Goal: Transaction & Acquisition: Purchase product/service

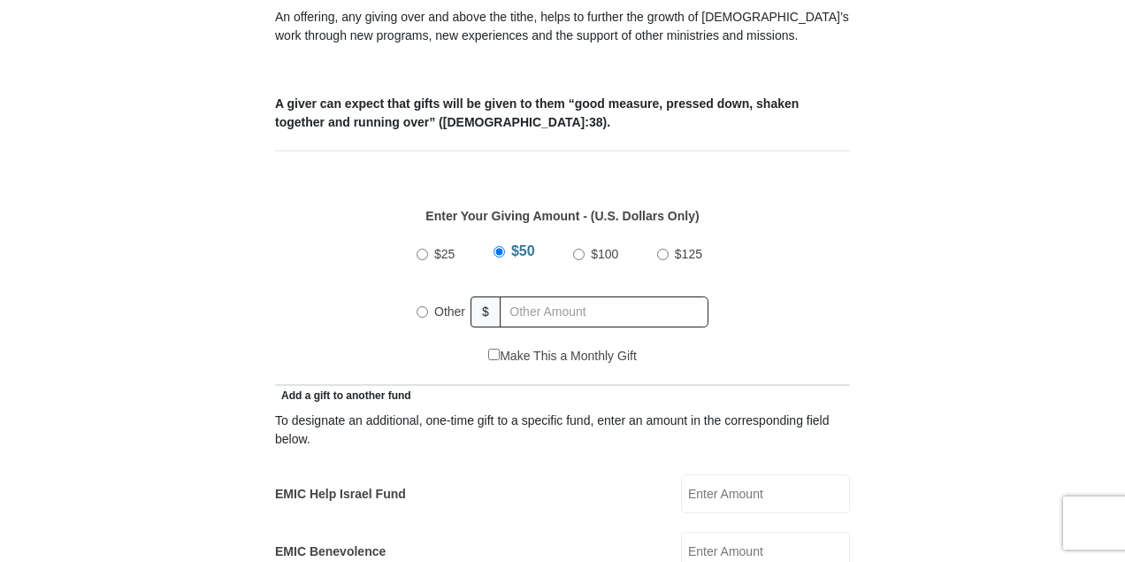
scroll to position [708, 0]
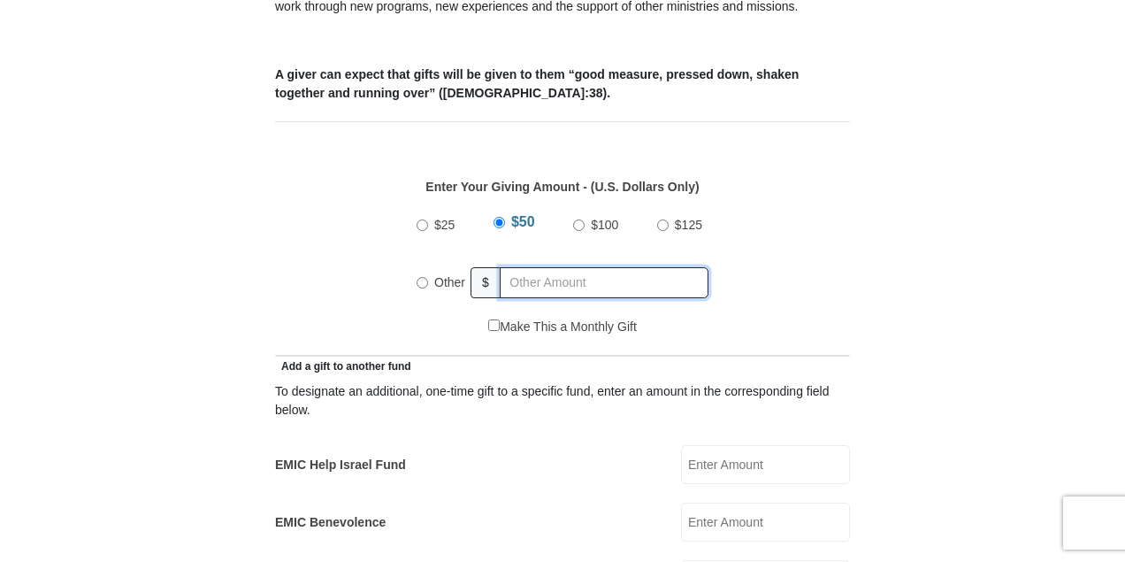
click at [536, 267] on input "text" at bounding box center [604, 282] width 209 height 31
radio input "true"
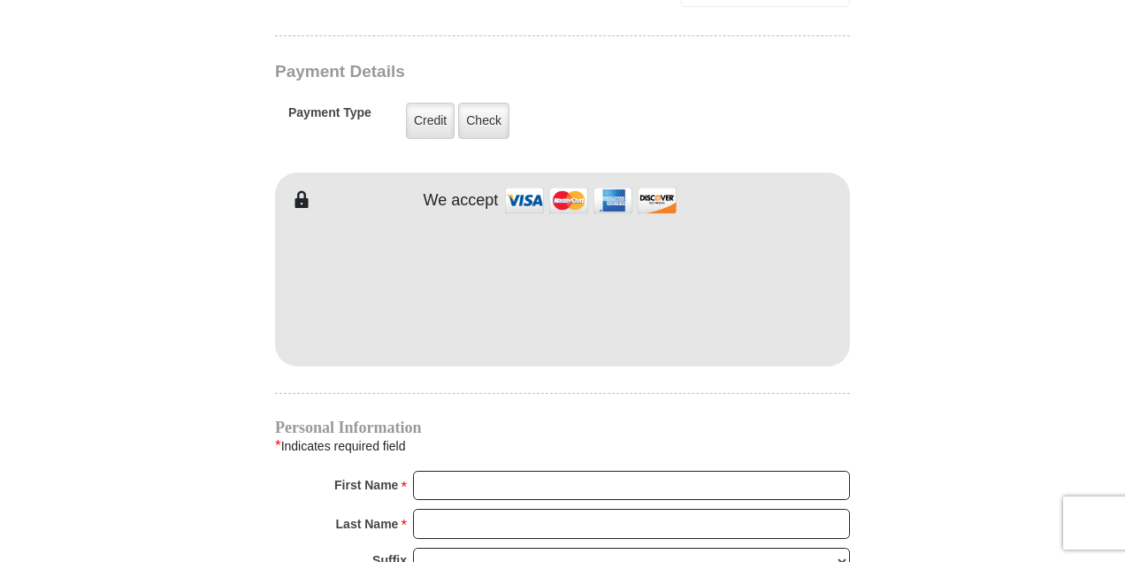
scroll to position [1416, 0]
type input "525.00"
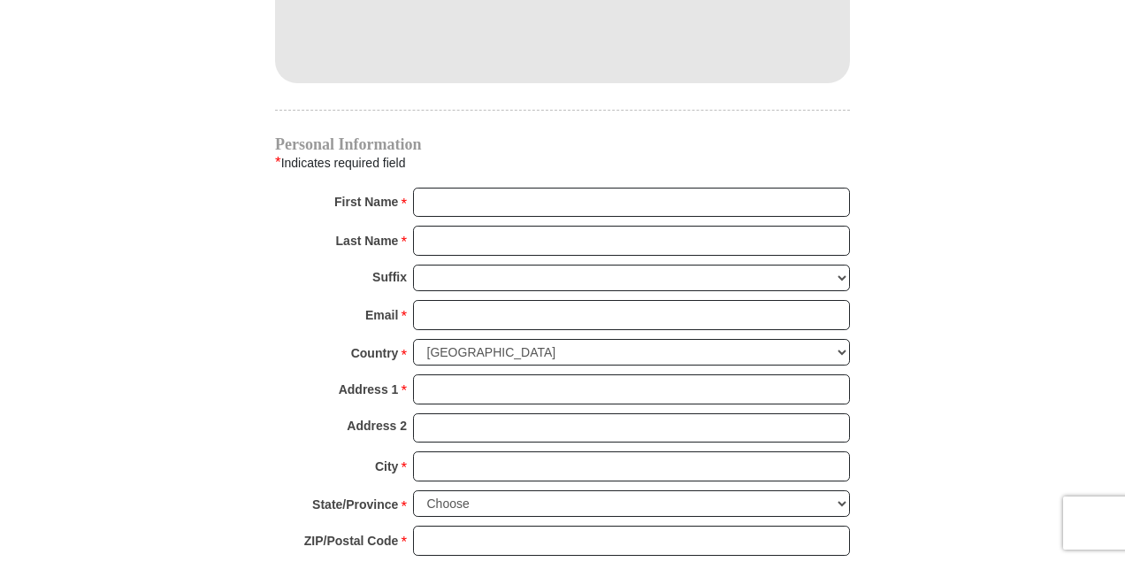
scroll to position [1710, 0]
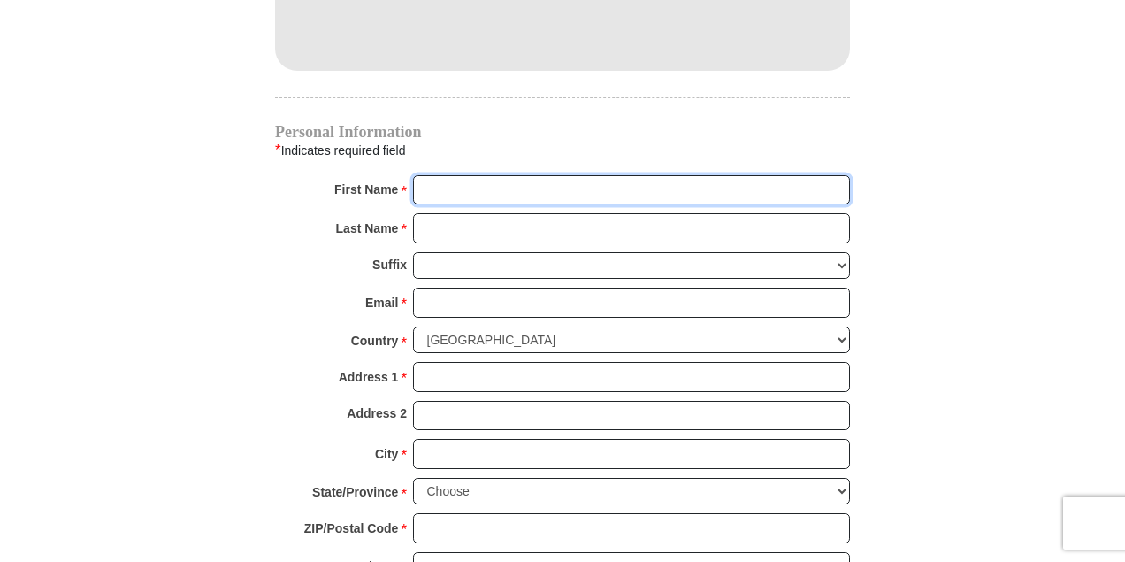
click at [680, 175] on input "First Name *" at bounding box center [631, 190] width 437 height 30
type input "[PERSON_NAME]"
click at [672, 213] on input "Last Name *" at bounding box center [631, 228] width 437 height 30
type input "[PERSON_NAME]"
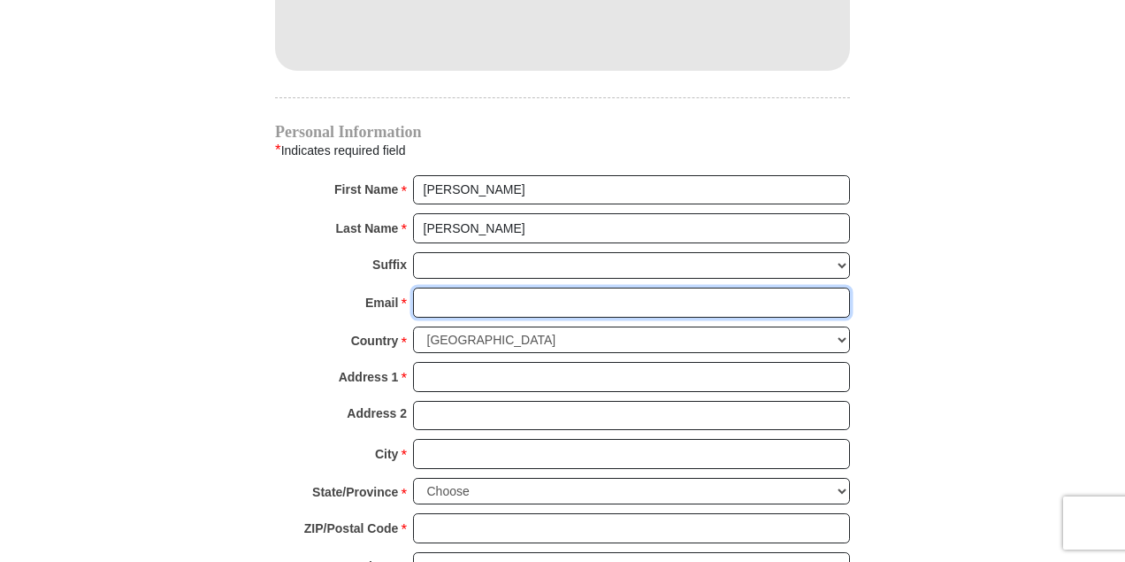
click at [580, 288] on input "Email *" at bounding box center [631, 303] width 437 height 30
type input "[EMAIL_ADDRESS][DOMAIN_NAME]"
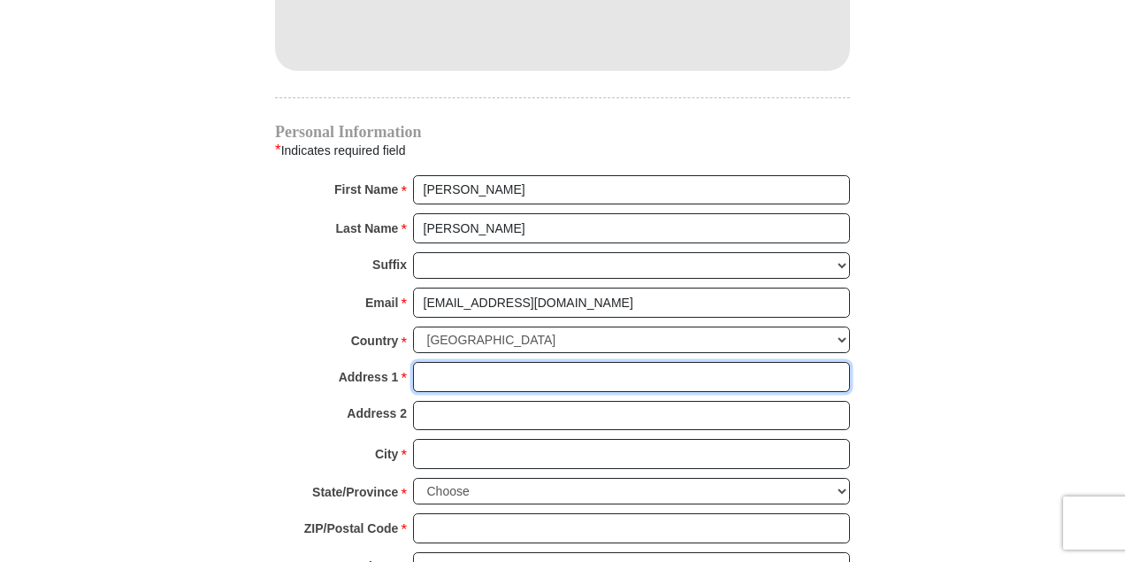
type input "[STREET_ADDRESS]"
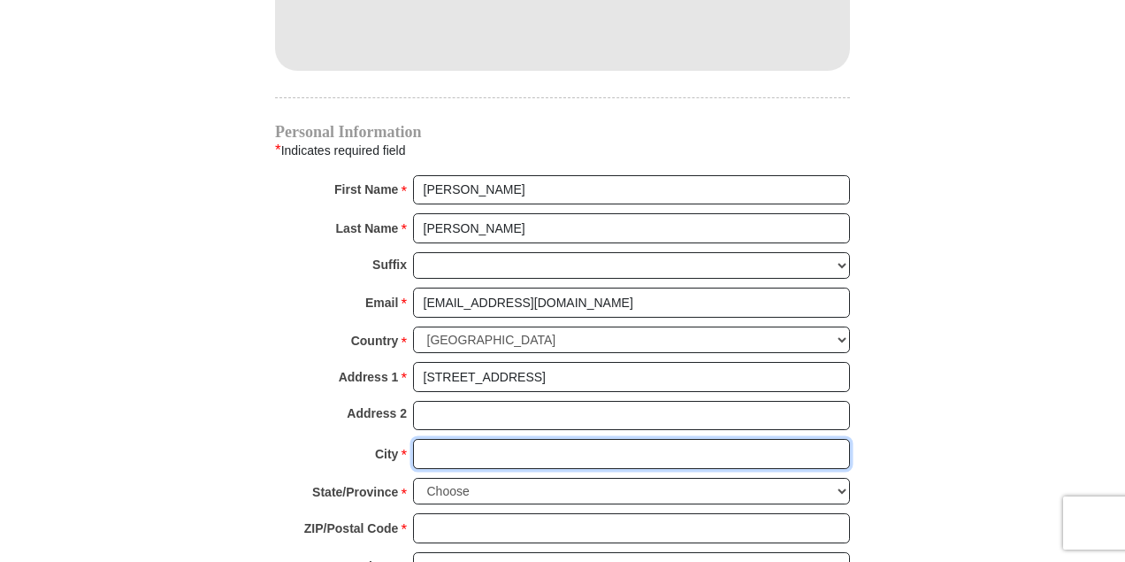
type input "San [PERSON_NAME]"
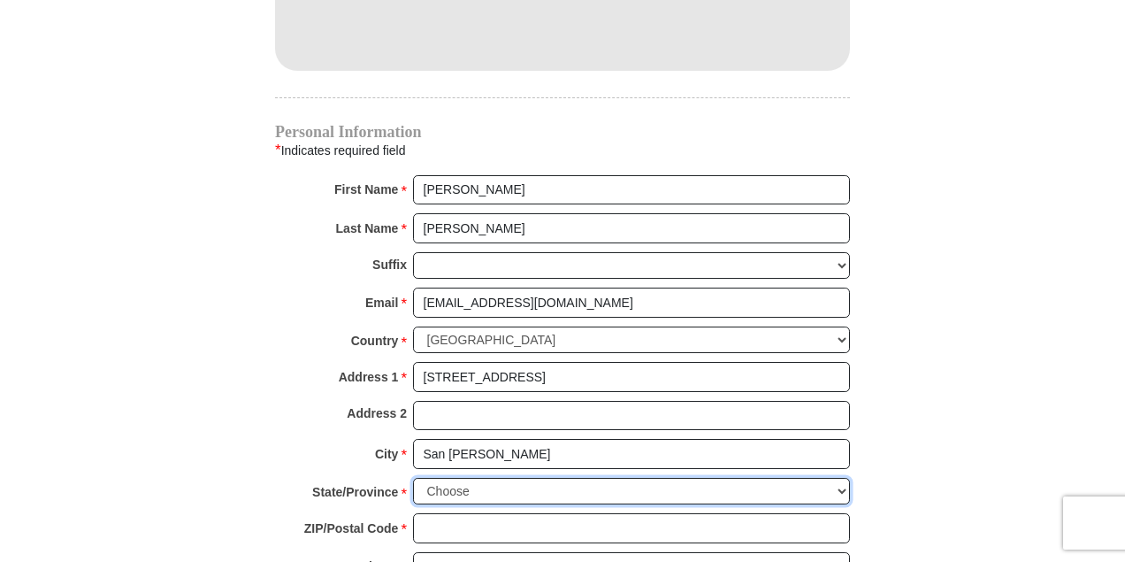
select select "[GEOGRAPHIC_DATA]"
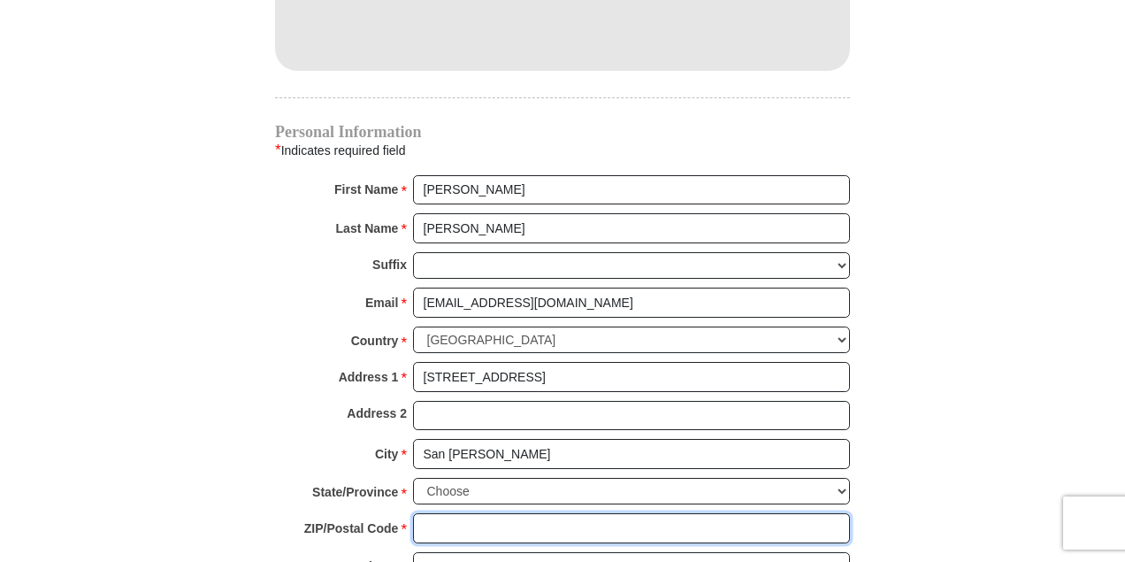
type input "78238"
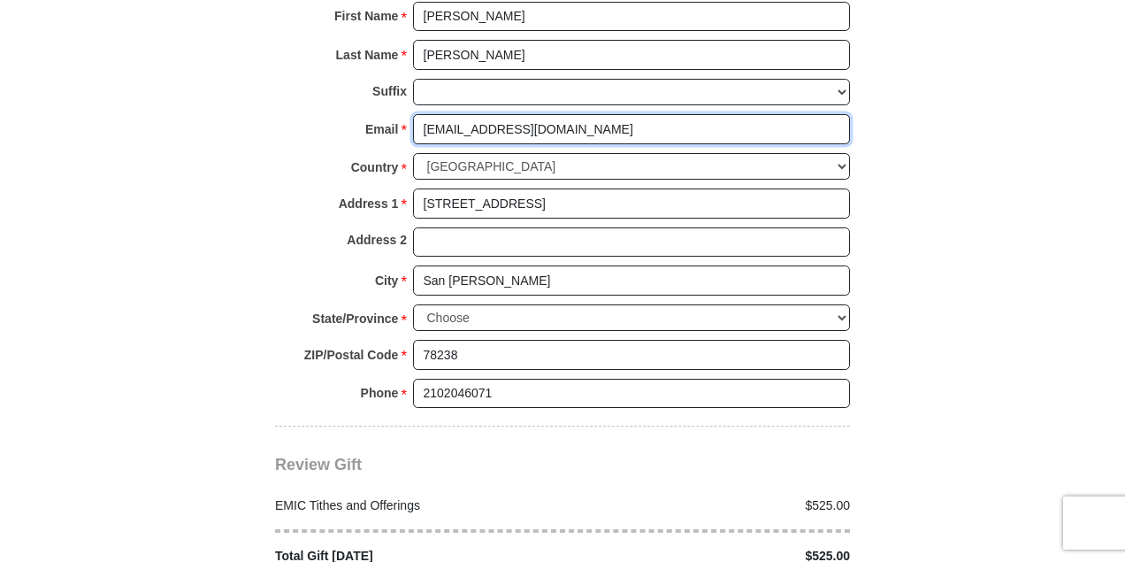
scroll to position [1887, 0]
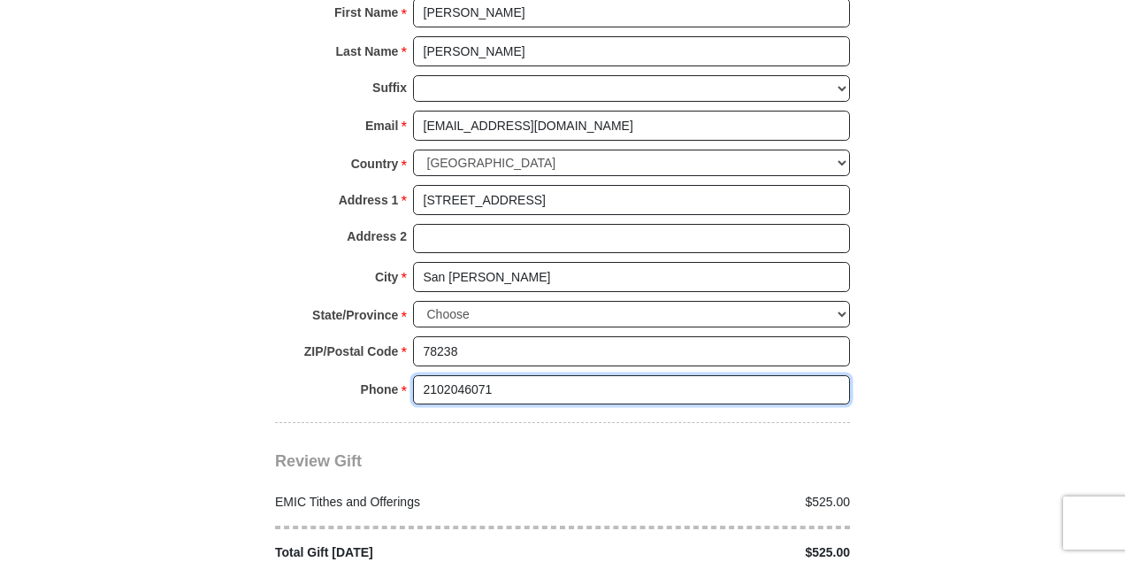
click at [495, 375] on input "2102046071" at bounding box center [631, 390] width 437 height 30
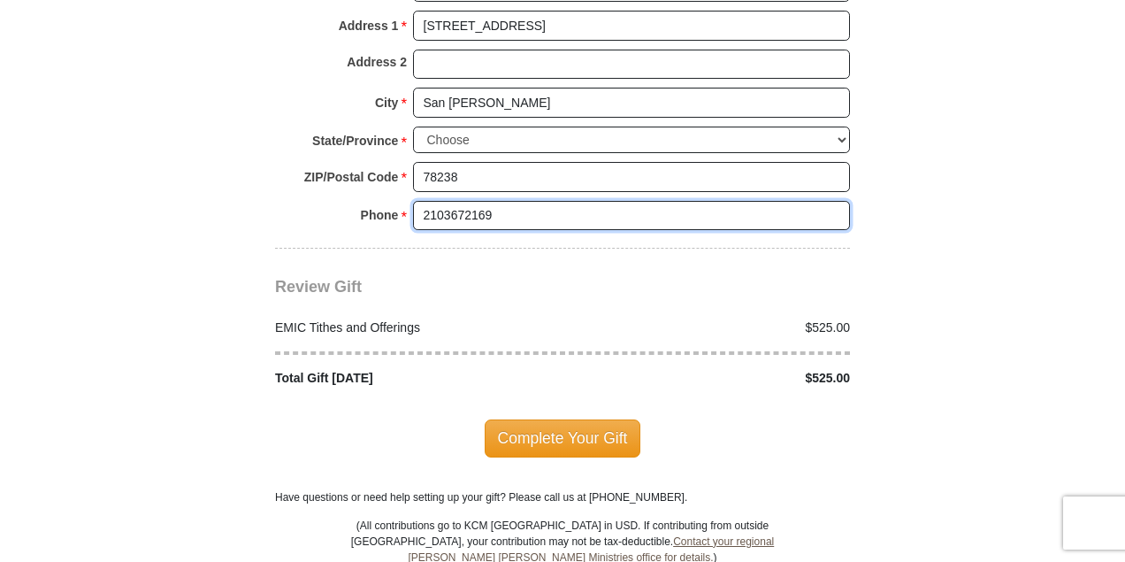
scroll to position [2064, 0]
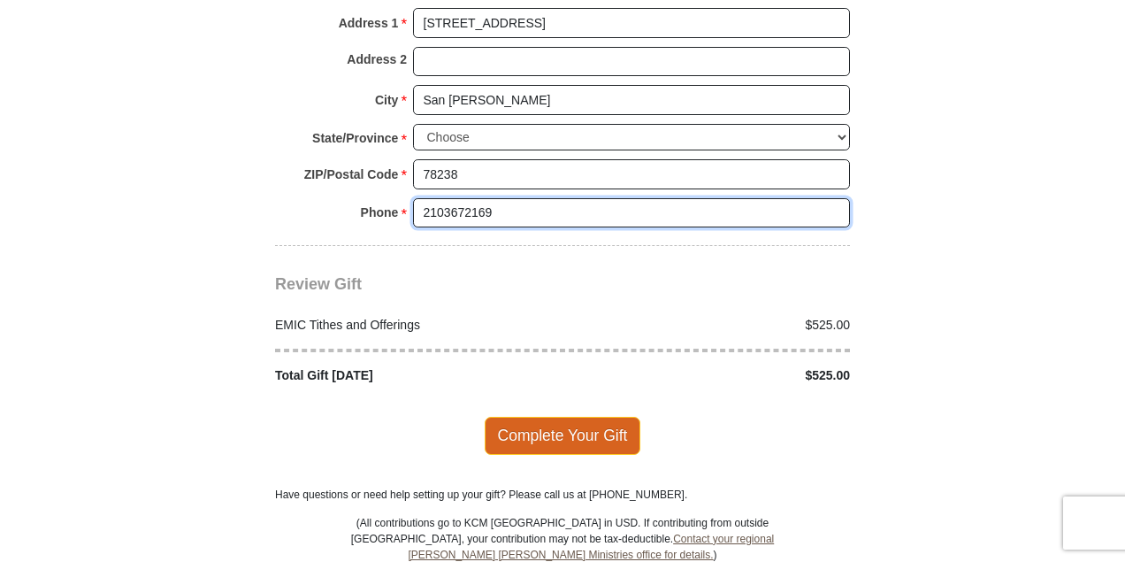
type input "2103672169"
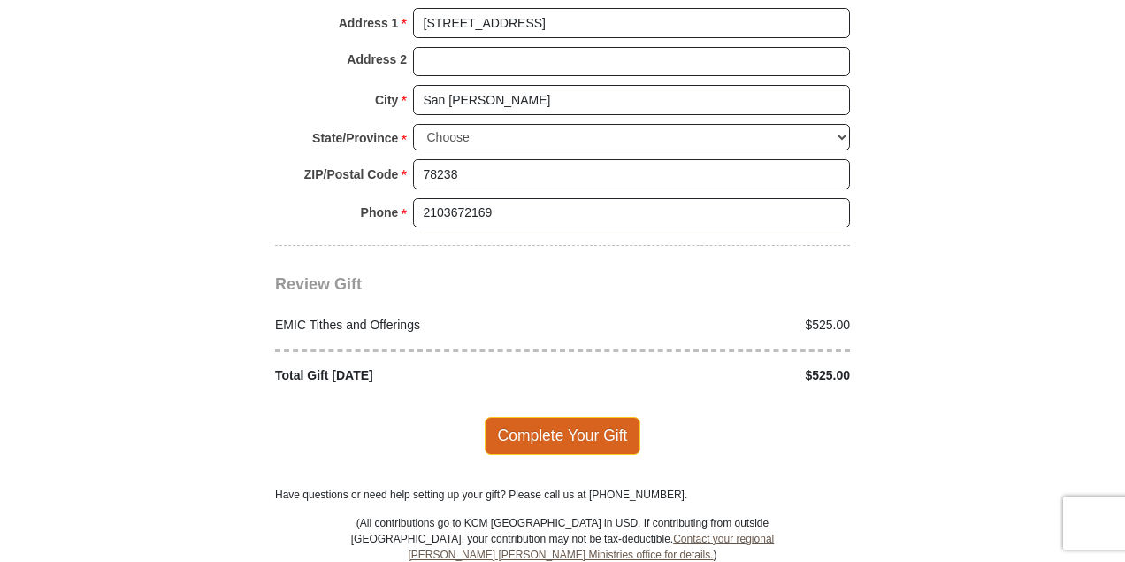
click at [557, 417] on span "Complete Your Gift" at bounding box center [563, 435] width 157 height 37
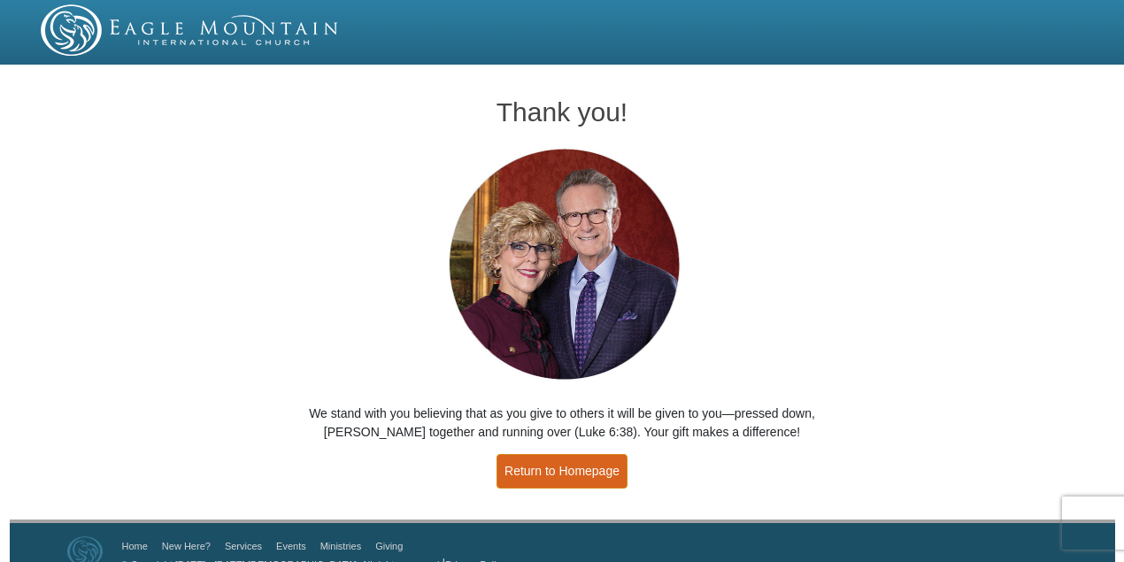
click at [542, 465] on link "Return to Homepage" at bounding box center [561, 471] width 131 height 35
